Goal: Task Accomplishment & Management: Manage account settings

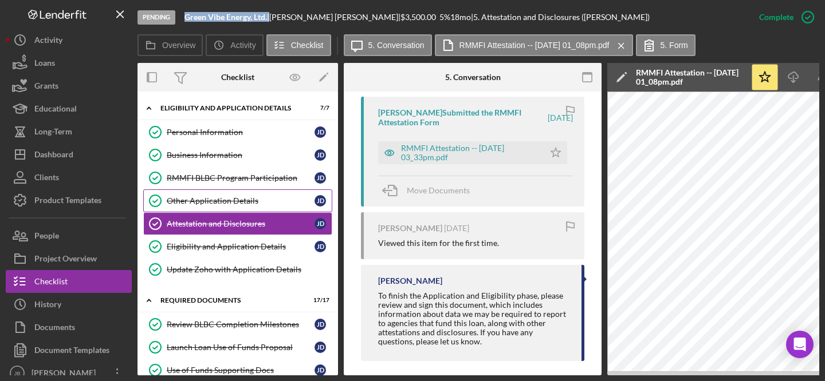
click at [247, 202] on div "Other Application Details" at bounding box center [241, 200] width 148 height 9
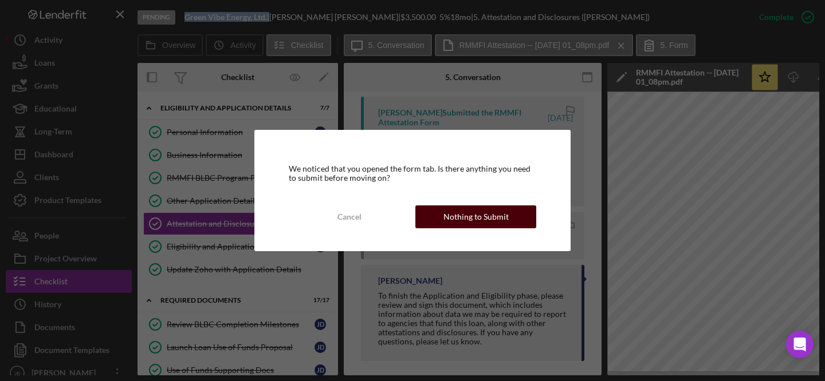
click at [478, 215] on div "Nothing to Submit" at bounding box center [475, 217] width 65 height 23
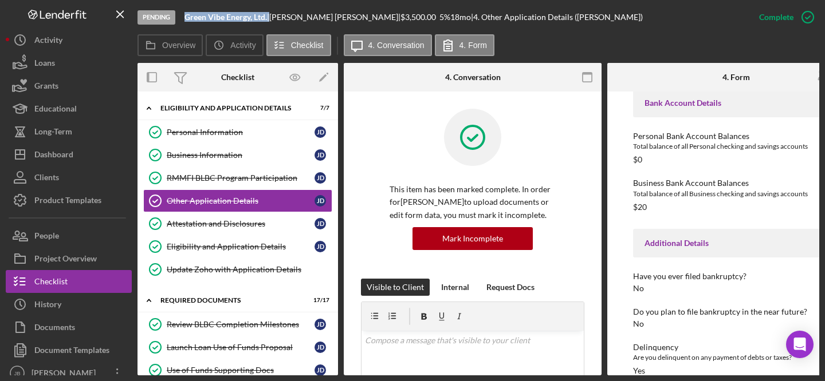
scroll to position [2174, 0]
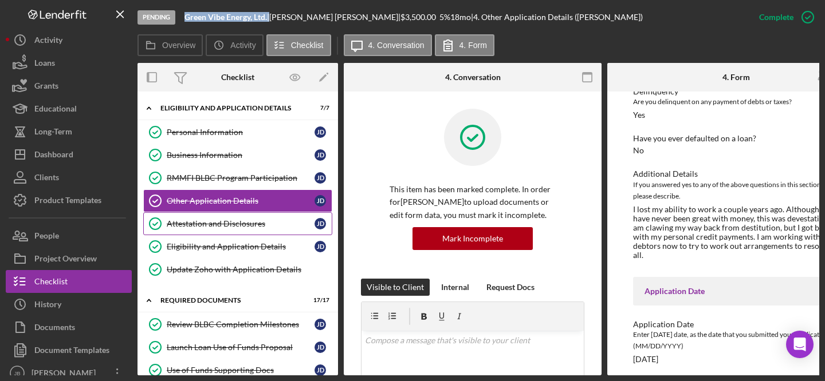
click at [269, 226] on div "Attestation and Disclosures" at bounding box center [241, 223] width 148 height 9
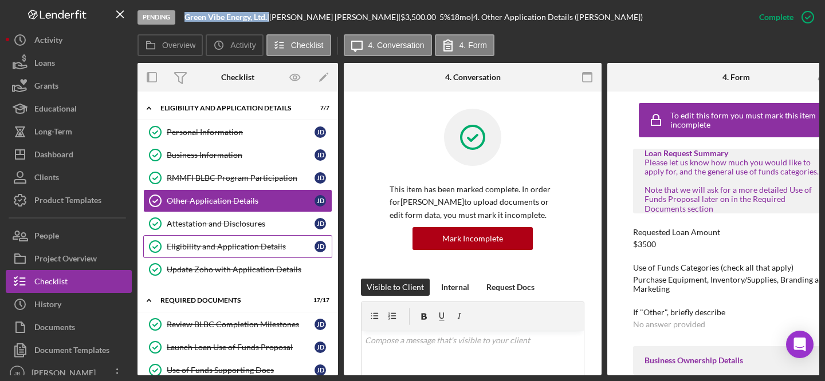
click at [234, 249] on div "Eligibility and Application Details" at bounding box center [241, 246] width 148 height 9
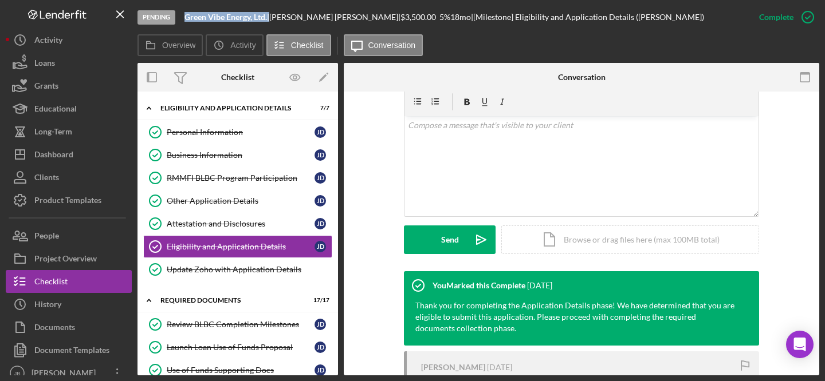
scroll to position [313, 0]
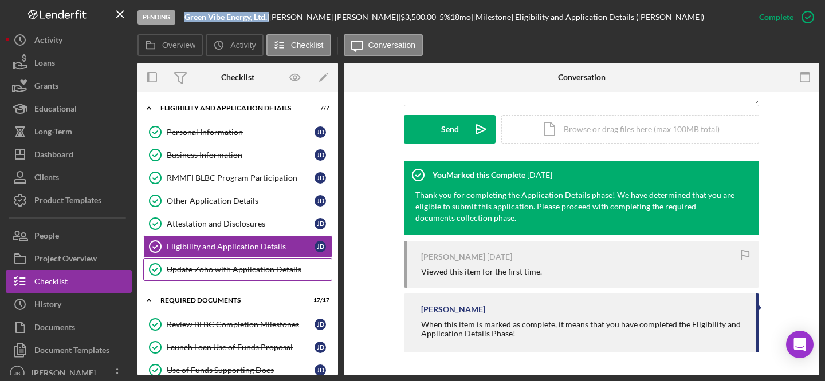
click at [258, 274] on div "Update Zoho with Application Details" at bounding box center [249, 269] width 165 height 9
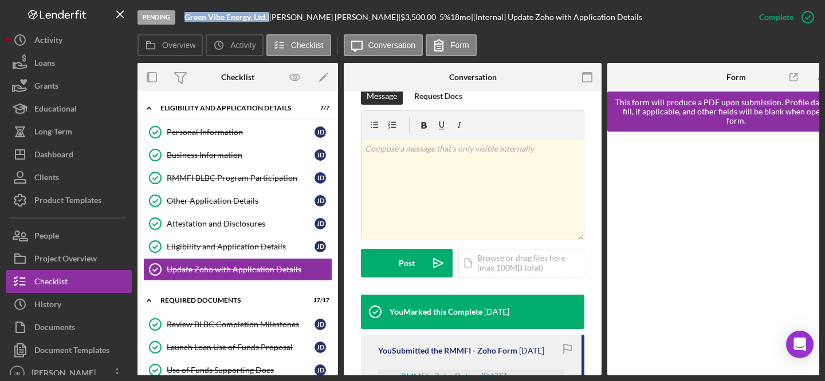
scroll to position [225, 0]
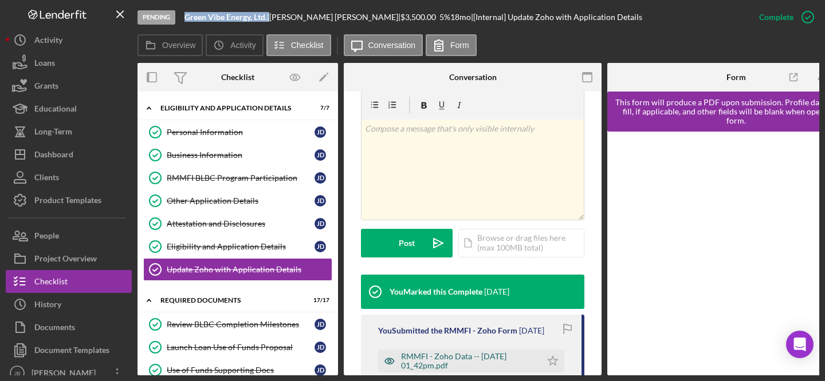
click at [475, 352] on div "RMMFI - Zoho Data -- [DATE] 01_42pm.pdf" at bounding box center [468, 361] width 135 height 18
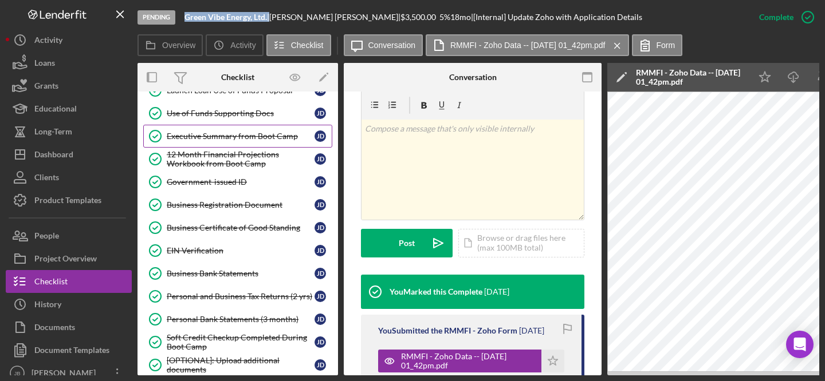
scroll to position [320, 0]
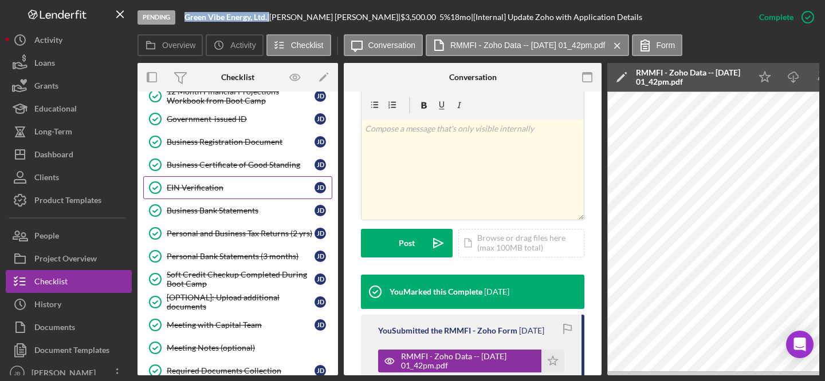
click at [221, 183] on div "EIN Verification" at bounding box center [241, 187] width 148 height 9
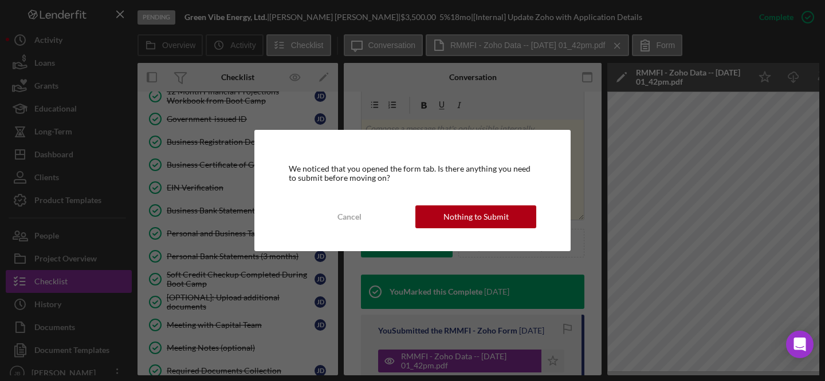
click at [474, 229] on div "We noticed that you opened the form tab. Is there anything you need to submit b…" at bounding box center [412, 190] width 316 height 121
click at [514, 223] on button "Nothing to Submit" at bounding box center [475, 217] width 121 height 23
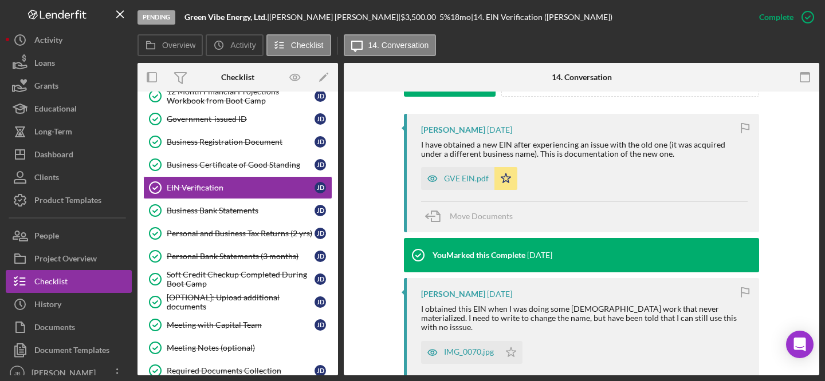
scroll to position [348, 0]
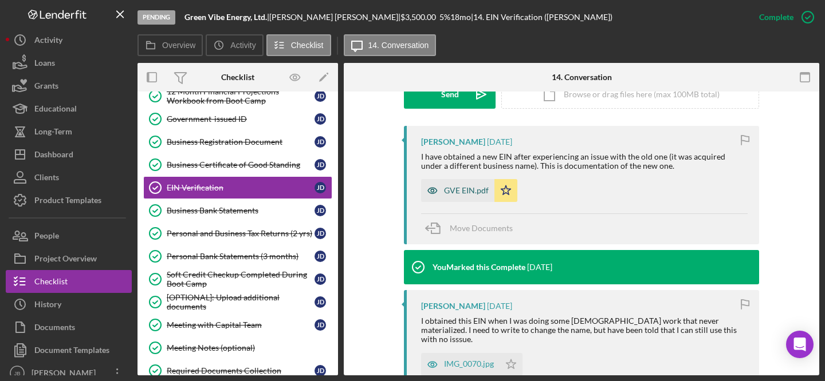
click at [465, 193] on div "GVE EIN.pdf" at bounding box center [466, 190] width 45 height 9
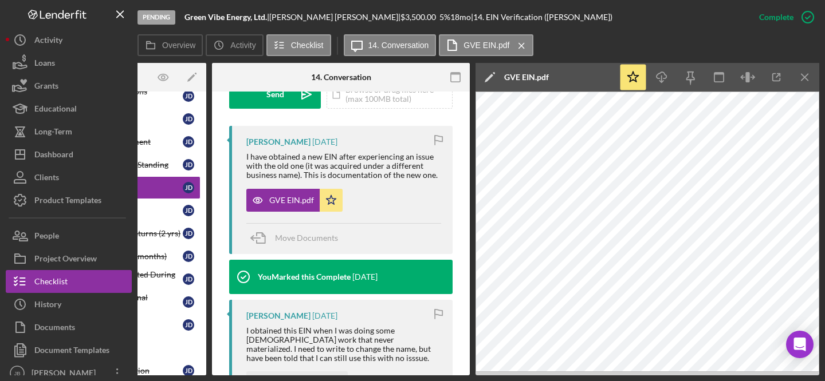
scroll to position [0, 131]
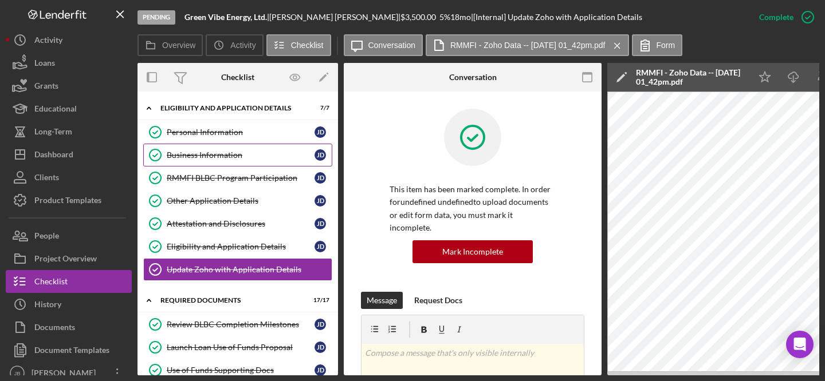
click at [226, 154] on div "Business Information" at bounding box center [241, 155] width 148 height 9
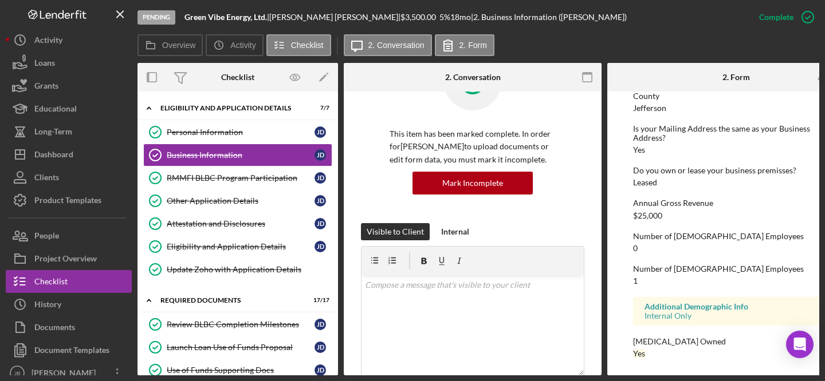
scroll to position [59, 0]
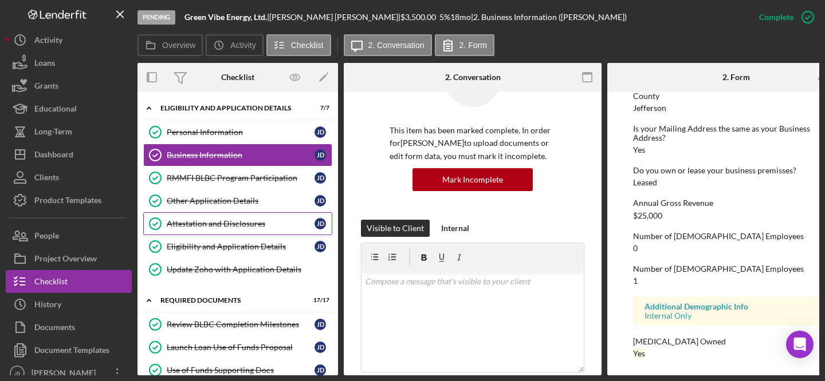
click at [246, 224] on div "Attestation and Disclosures" at bounding box center [241, 223] width 148 height 9
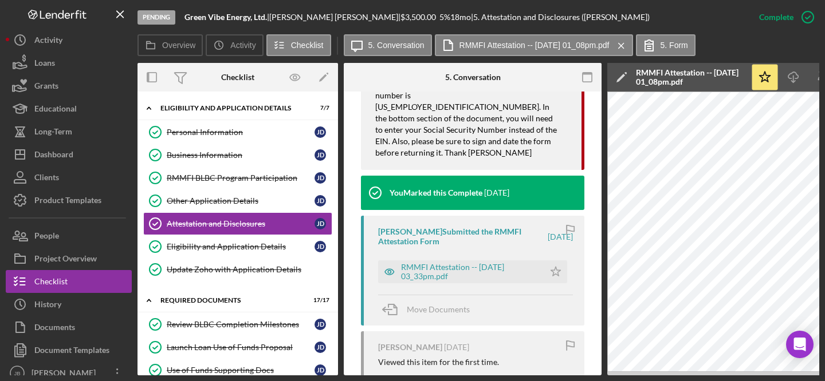
scroll to position [720, 0]
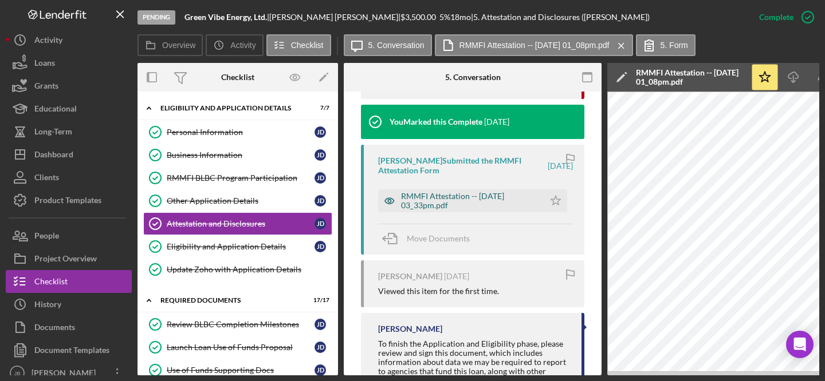
click at [452, 195] on div "RMMFI Attestation -- [DATE] 03_33pm.pdf" at bounding box center [469, 201] width 137 height 18
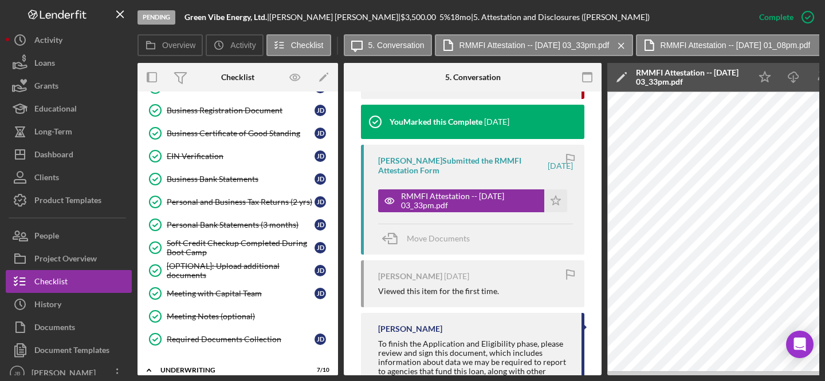
scroll to position [378, 0]
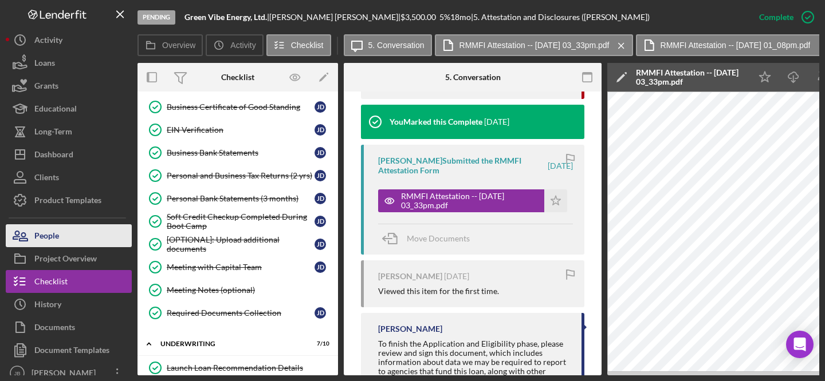
click at [112, 232] on button "People" at bounding box center [69, 236] width 126 height 23
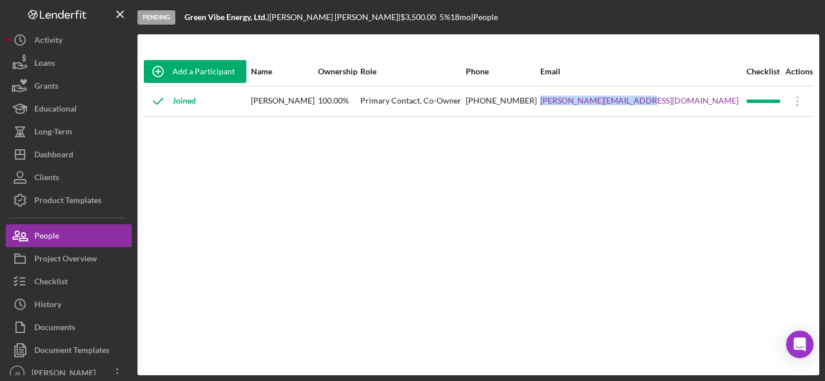
drag, startPoint x: 694, startPoint y: 101, endPoint x: 591, endPoint y: 103, distance: 103.7
click at [591, 103] on tr "Joined [PERSON_NAME] 100.00% Primary Contact, Co-Owner [PHONE_NUMBER] [PERSON_N…" at bounding box center [478, 101] width 670 height 30
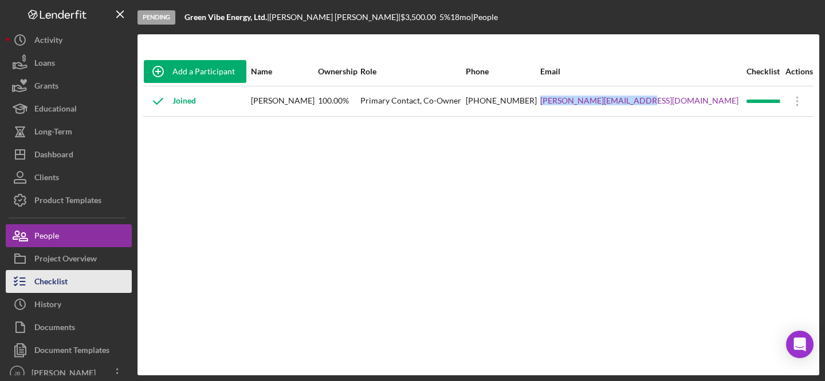
click at [64, 279] on div "Checklist" at bounding box center [50, 283] width 33 height 26
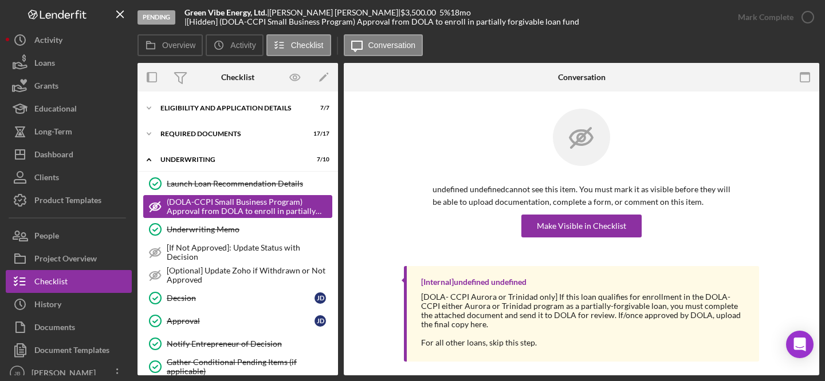
scroll to position [115, 0]
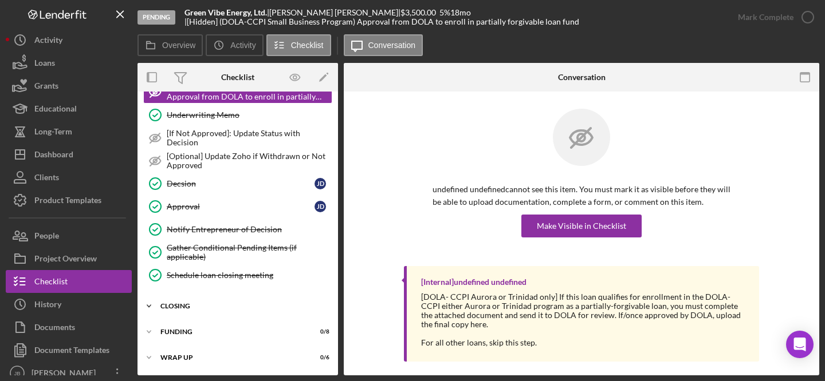
click at [205, 300] on div "Icon/Expander Closing 15 / 15" at bounding box center [237, 306] width 200 height 23
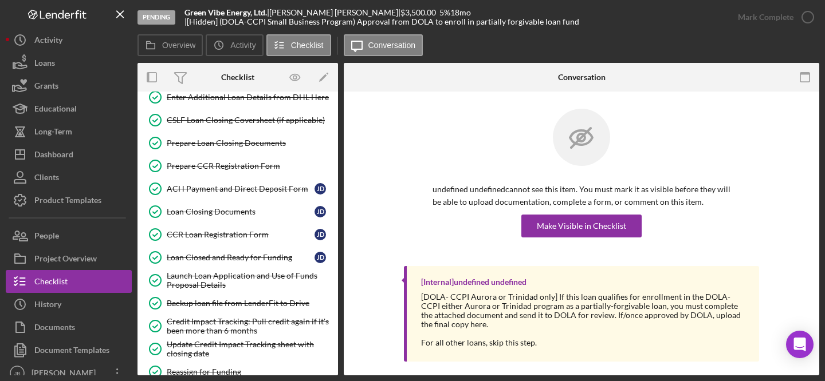
scroll to position [465, 0]
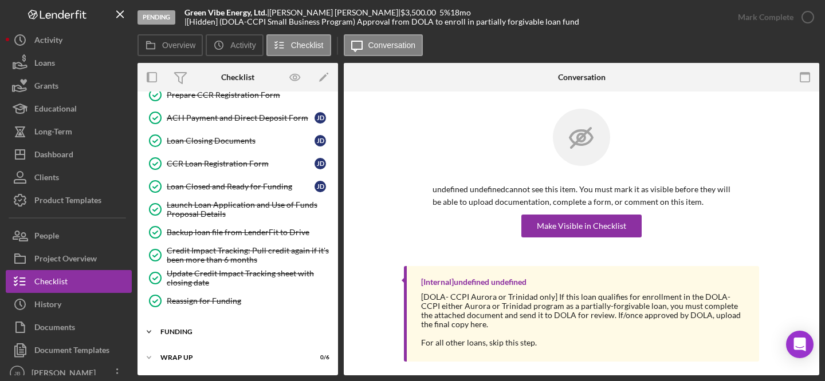
click at [200, 329] on div "Funding" at bounding box center [241, 332] width 163 height 7
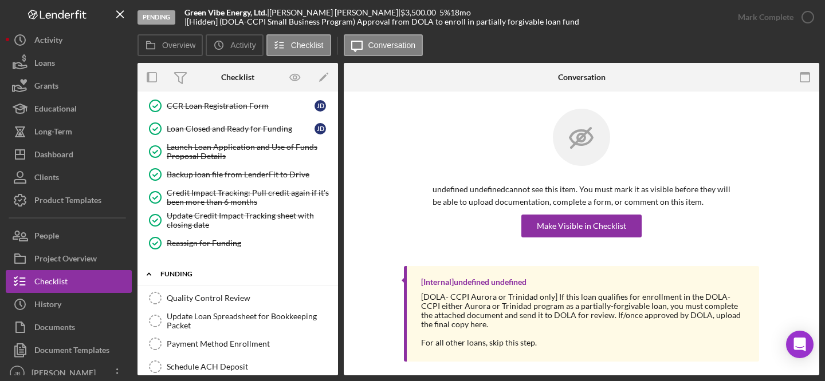
scroll to position [654, 0]
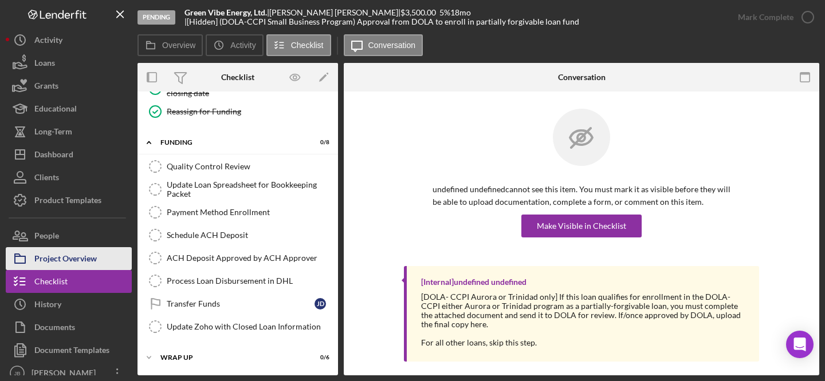
click at [57, 255] on div "Project Overview" at bounding box center [65, 260] width 62 height 26
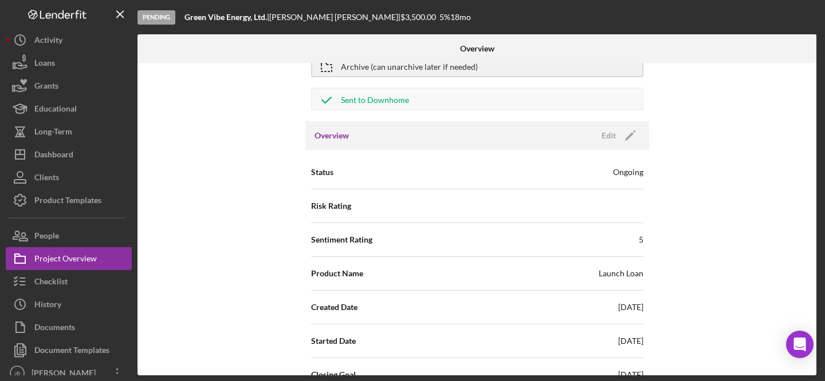
scroll to position [40, 0]
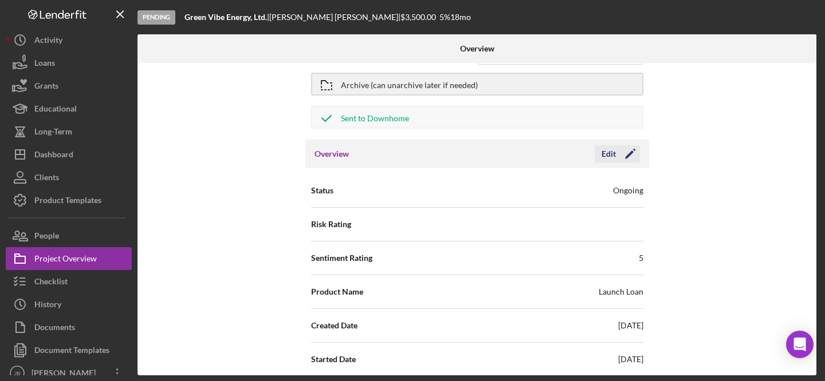
click at [633, 155] on icon "Icon/Edit" at bounding box center [630, 154] width 29 height 29
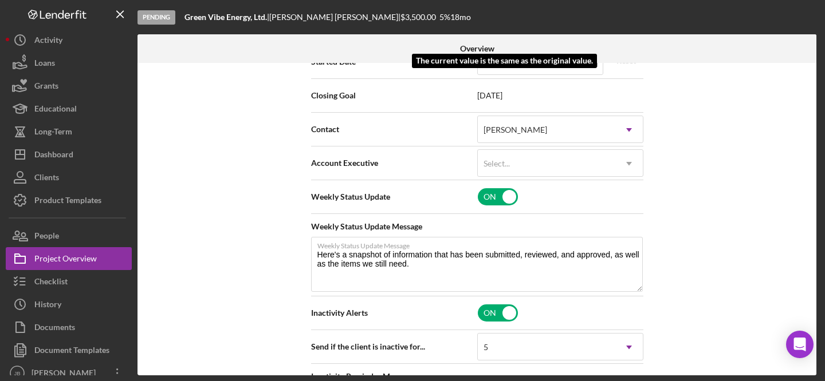
scroll to position [376, 0]
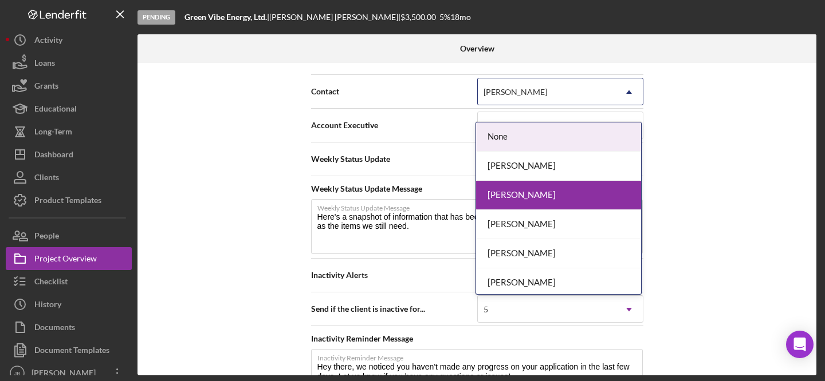
click at [615, 105] on icon "Icon/Dropdown Arrow" at bounding box center [628, 91] width 27 height 27
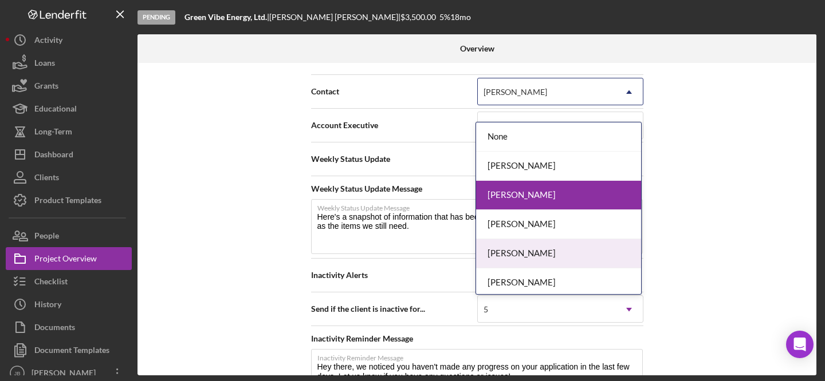
click at [569, 250] on div "[PERSON_NAME]" at bounding box center [558, 253] width 165 height 29
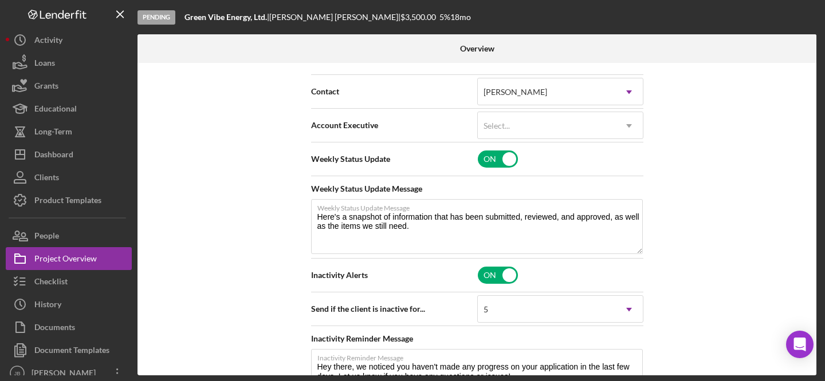
click at [709, 142] on div "Internal Workflow Stage Pending Icon/Dropdown Arrow Archive (can unarchive late…" at bounding box center [476, 219] width 679 height 313
click at [630, 140] on icon "Icon/Dropdown Arrow" at bounding box center [628, 125] width 27 height 27
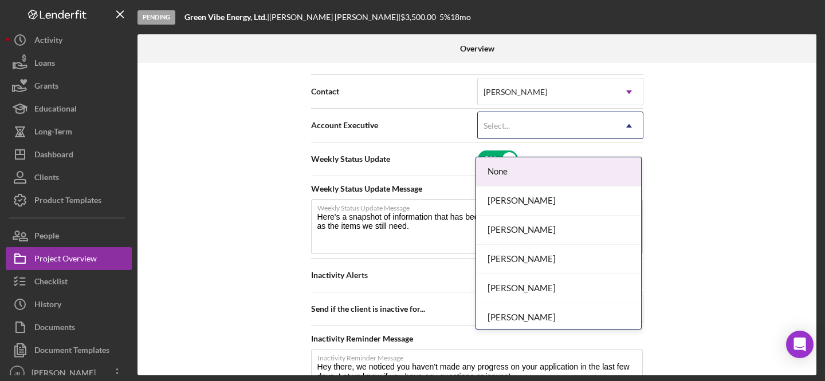
click at [718, 160] on div "Internal Workflow Stage Pending Icon/Dropdown Arrow Archive (can unarchive late…" at bounding box center [476, 219] width 679 height 313
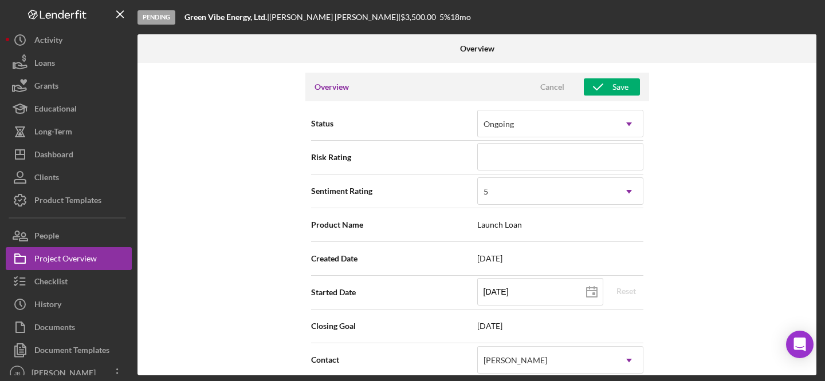
scroll to position [0, 0]
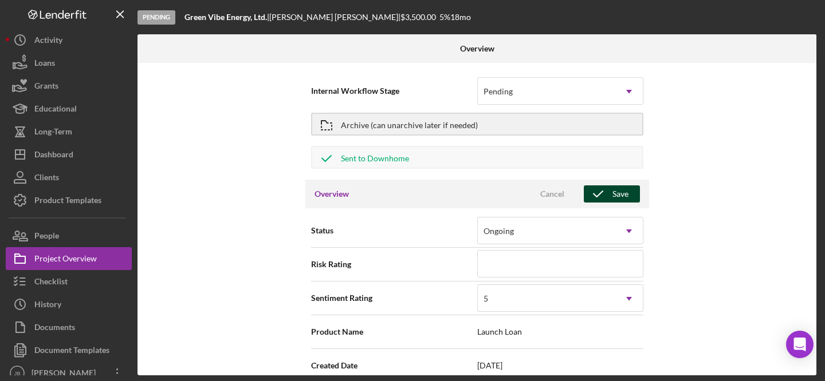
click at [612, 199] on div "Save" at bounding box center [620, 194] width 16 height 17
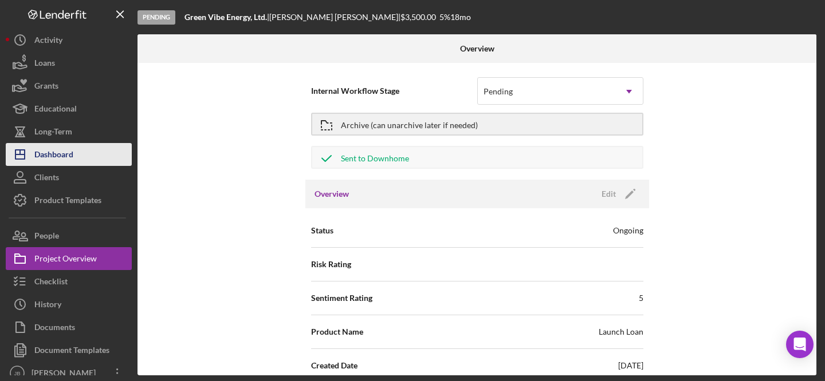
click at [64, 156] on div "Dashboard" at bounding box center [53, 156] width 39 height 26
